Goal: Find specific page/section: Find specific page/section

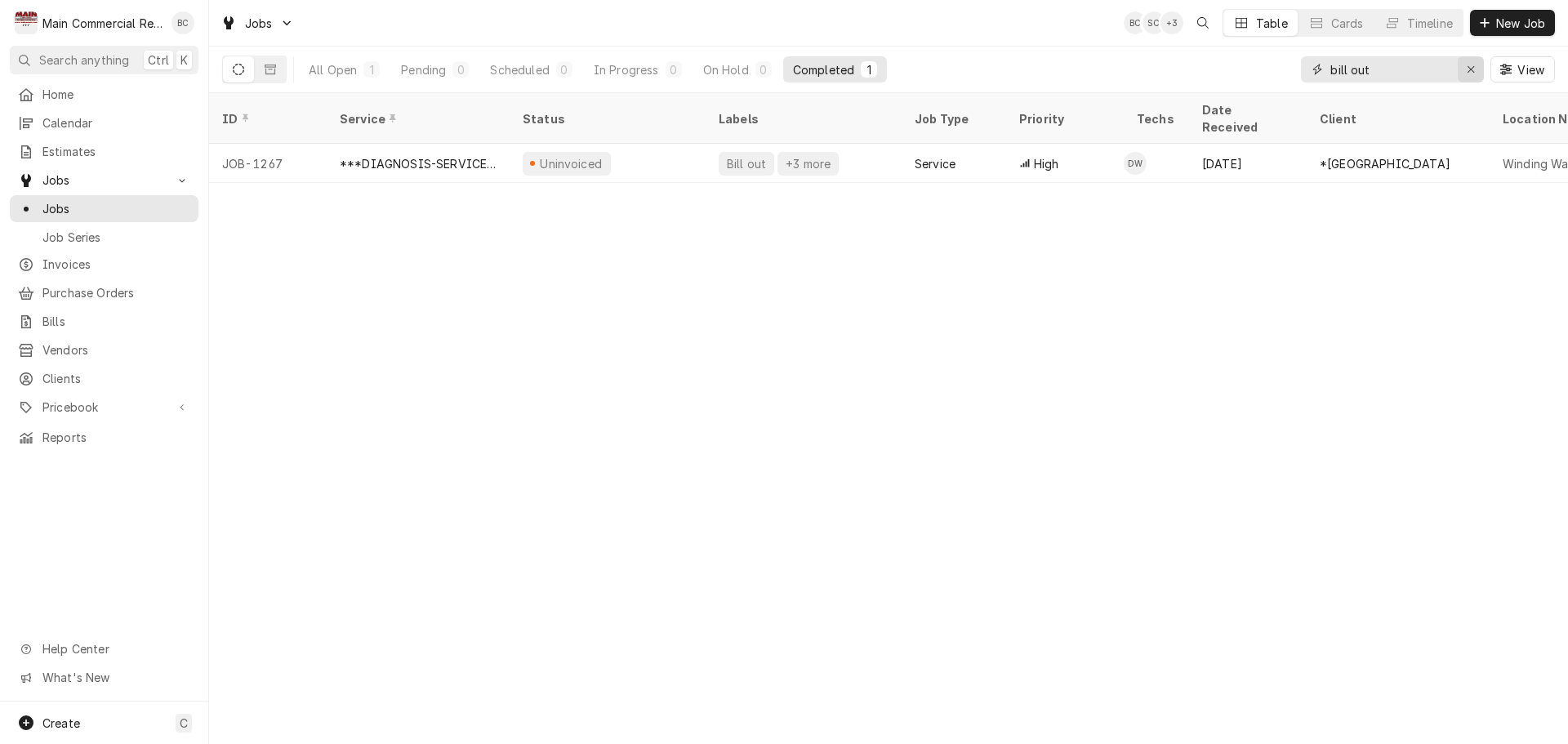
click at [1472, 68] on icon "Erase input" at bounding box center [1470, 70] width 9 height 11
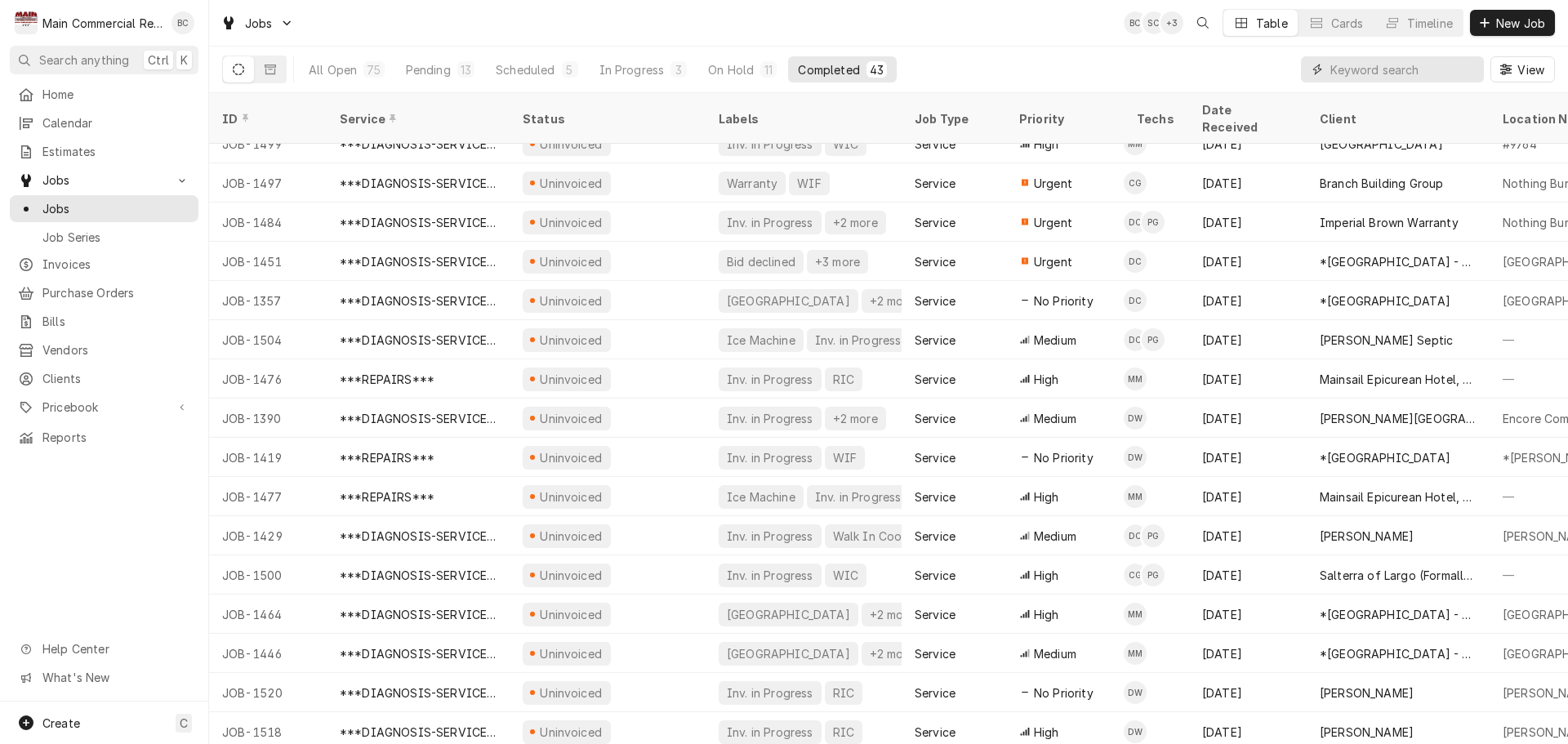
scroll to position [921, 0]
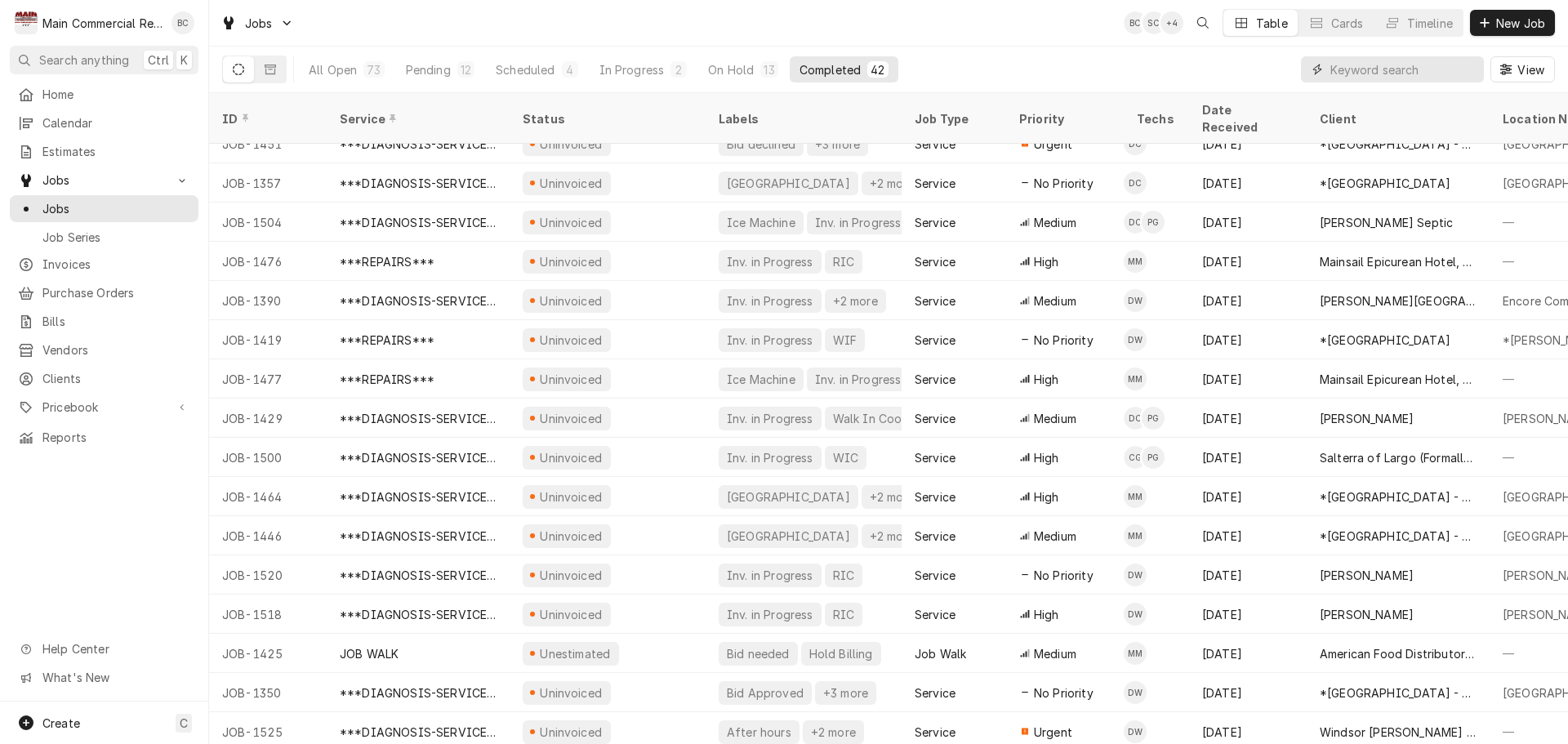
click at [1424, 72] on input "Dynamic Content Wrapper" at bounding box center [1403, 69] width 145 height 26
type input "bill out"
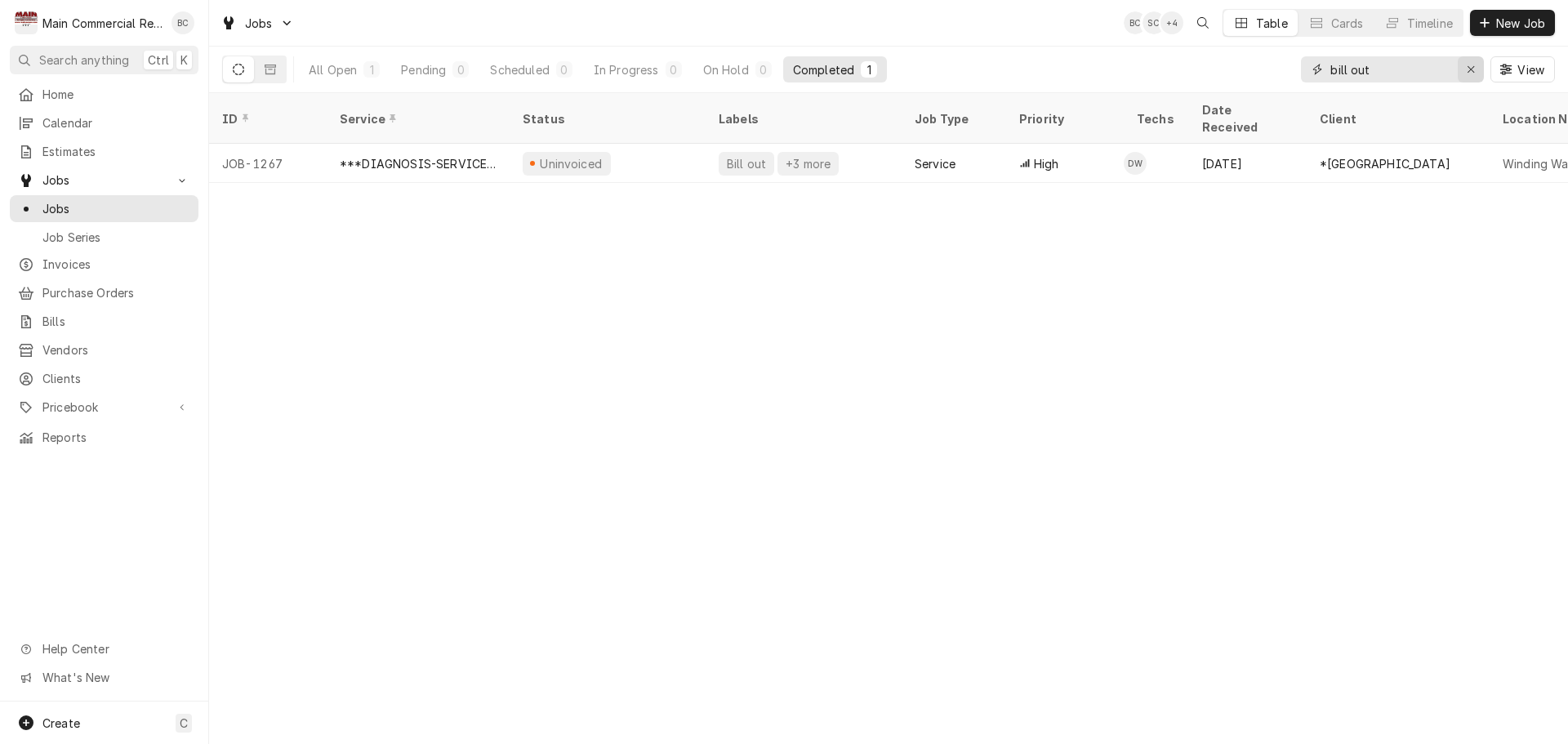
click at [1474, 64] on icon "Erase input" at bounding box center [1470, 70] width 9 height 11
